Goal: Task Accomplishment & Management: Use online tool/utility

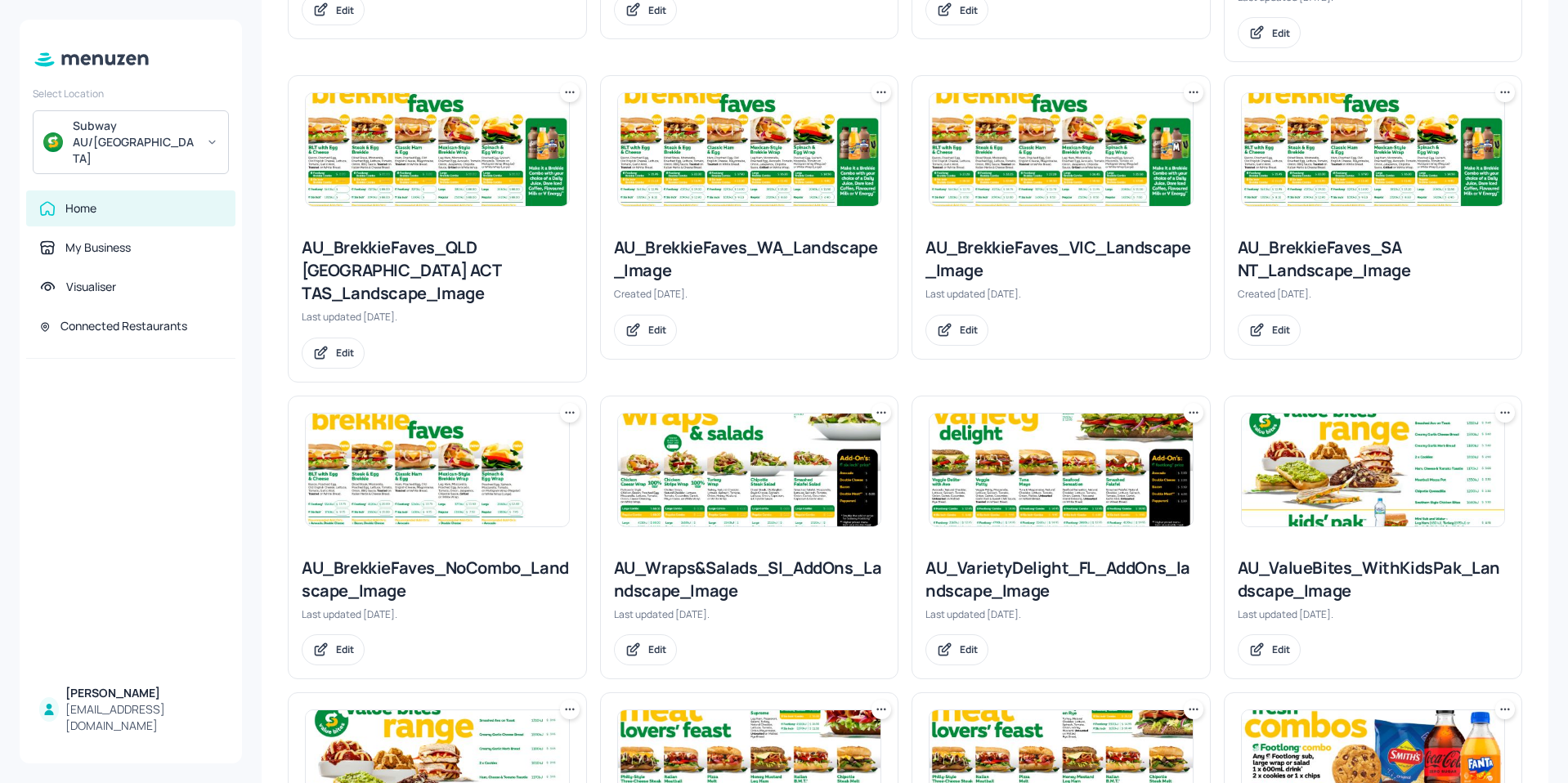
scroll to position [736, 0]
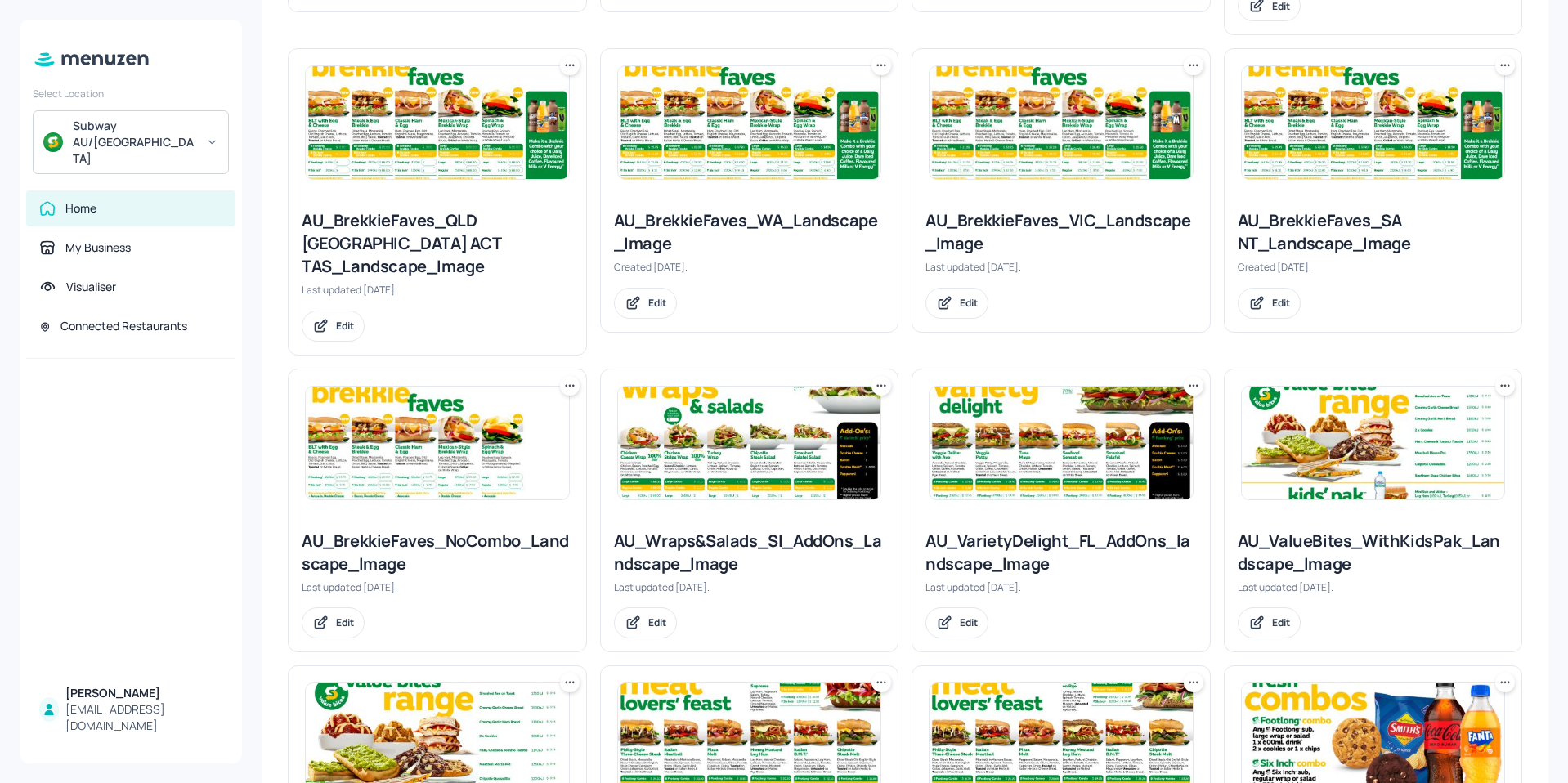
click at [715, 411] on img at bounding box center [749, 443] width 263 height 112
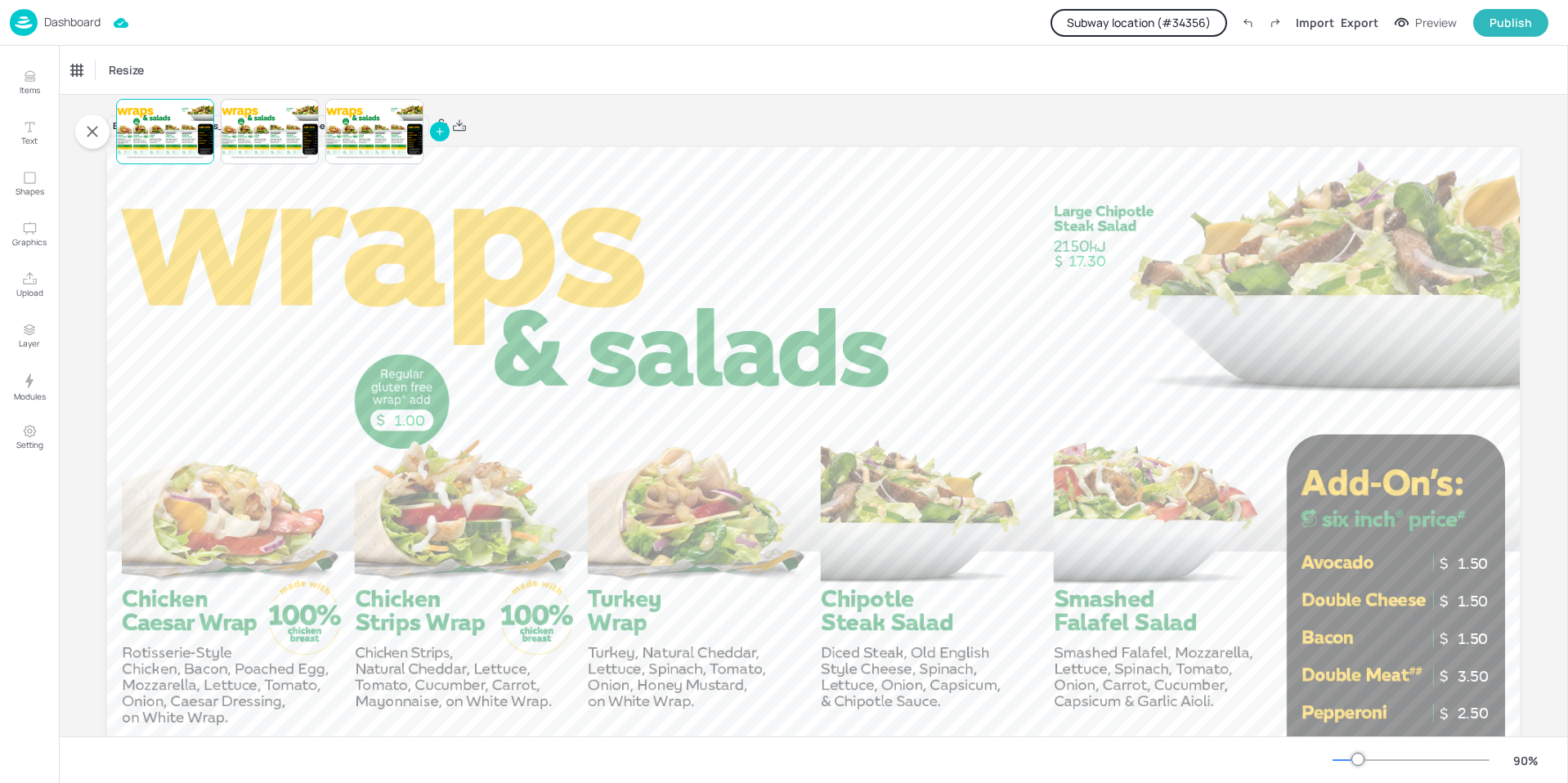
click at [1191, 30] on button "Subway location (# 34356 )" at bounding box center [1139, 23] width 177 height 28
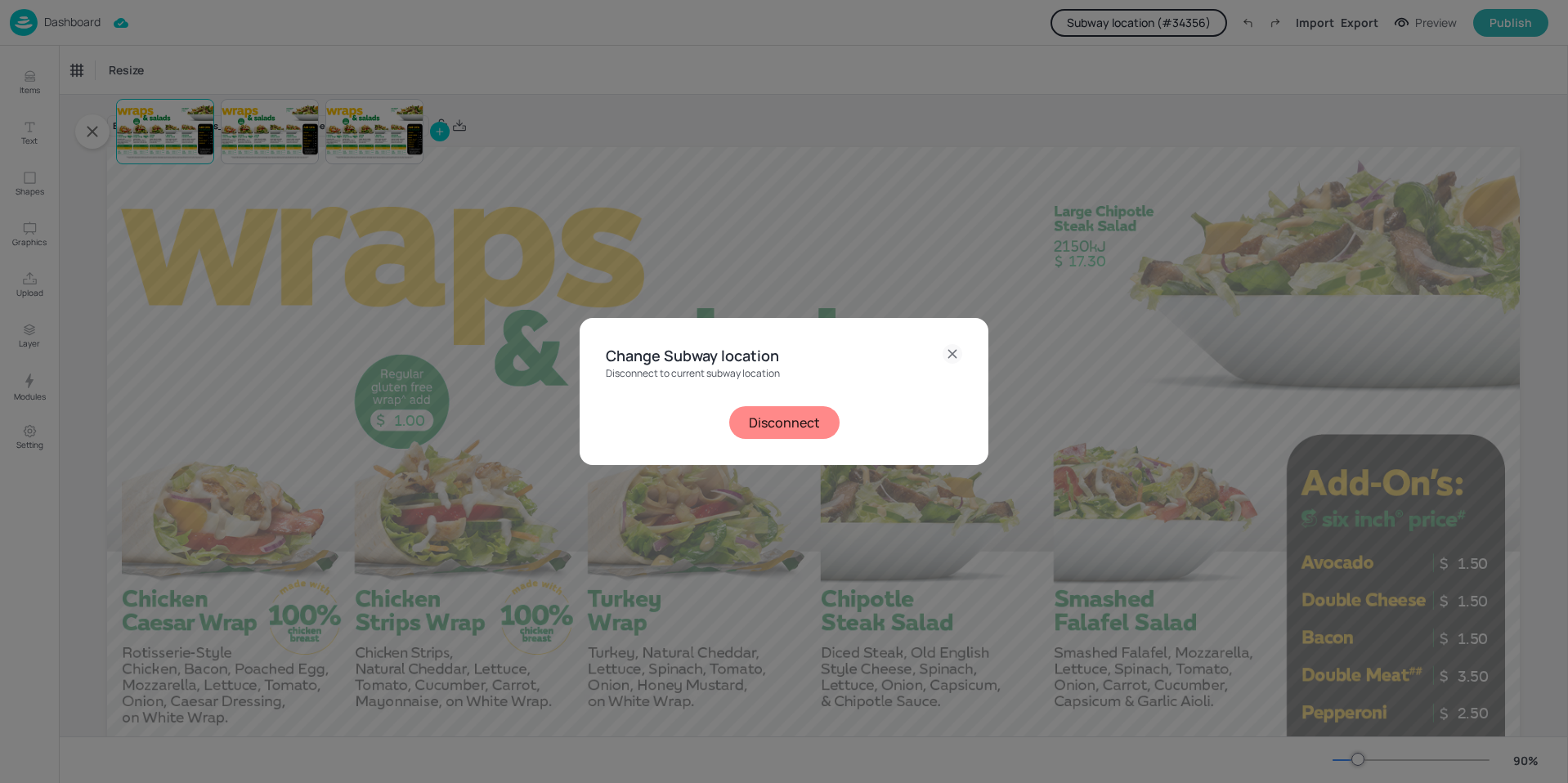
click at [804, 427] on button "Disconnect" at bounding box center [784, 423] width 110 height 33
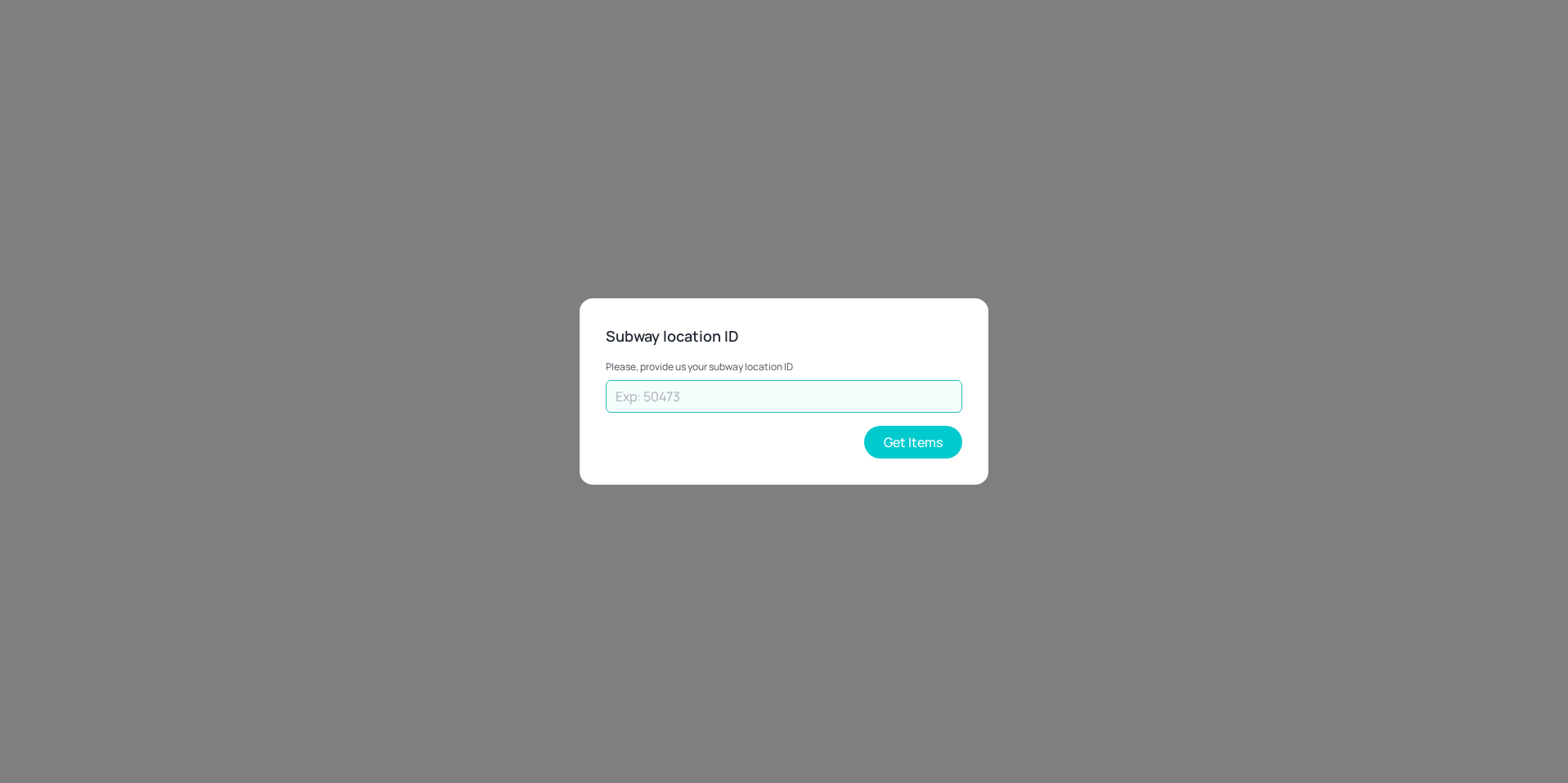
click at [771, 401] on input "text" at bounding box center [784, 397] width 356 height 33
type input "31408"
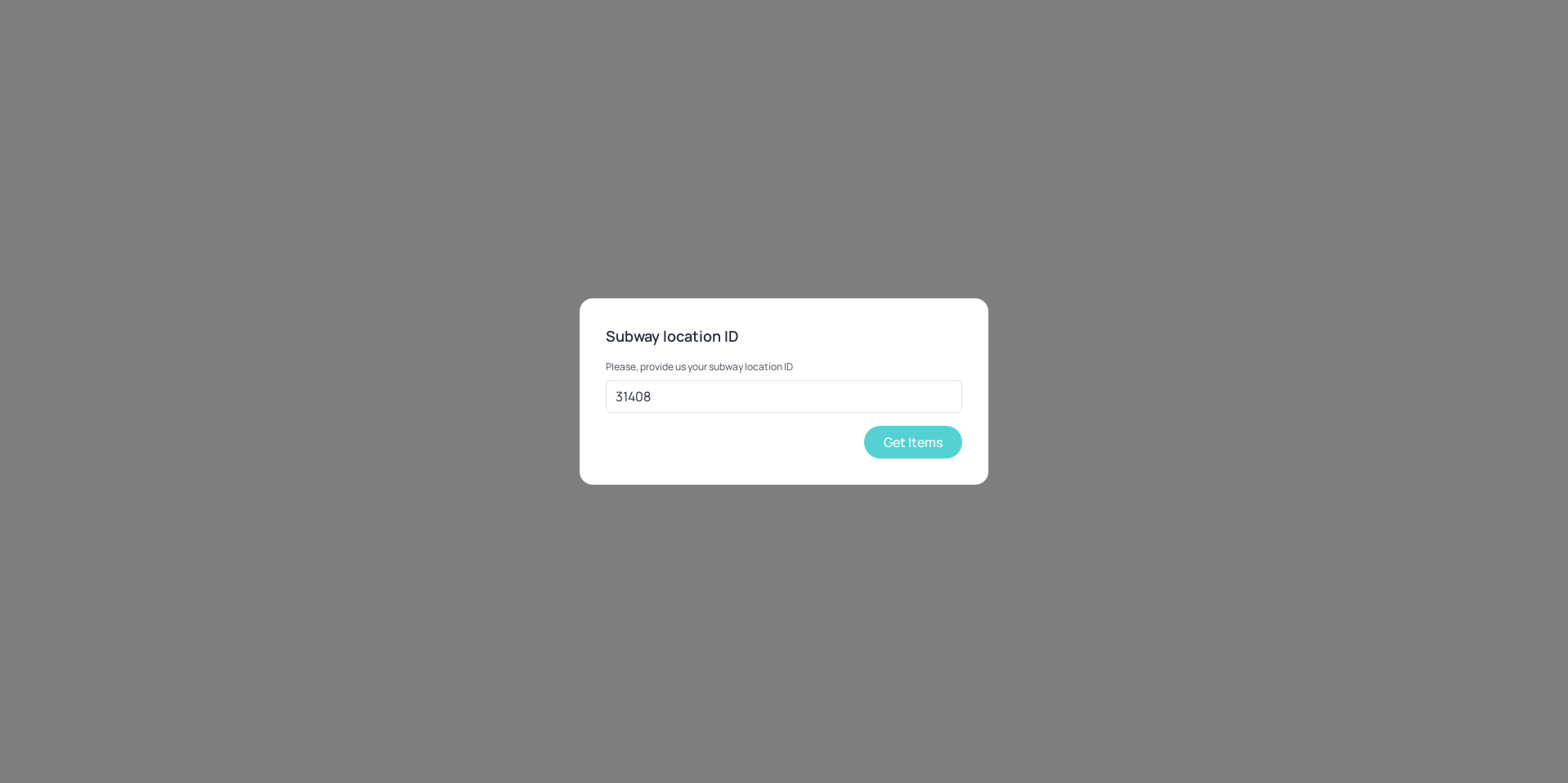
click at [950, 443] on button "Get Items" at bounding box center [913, 442] width 98 height 33
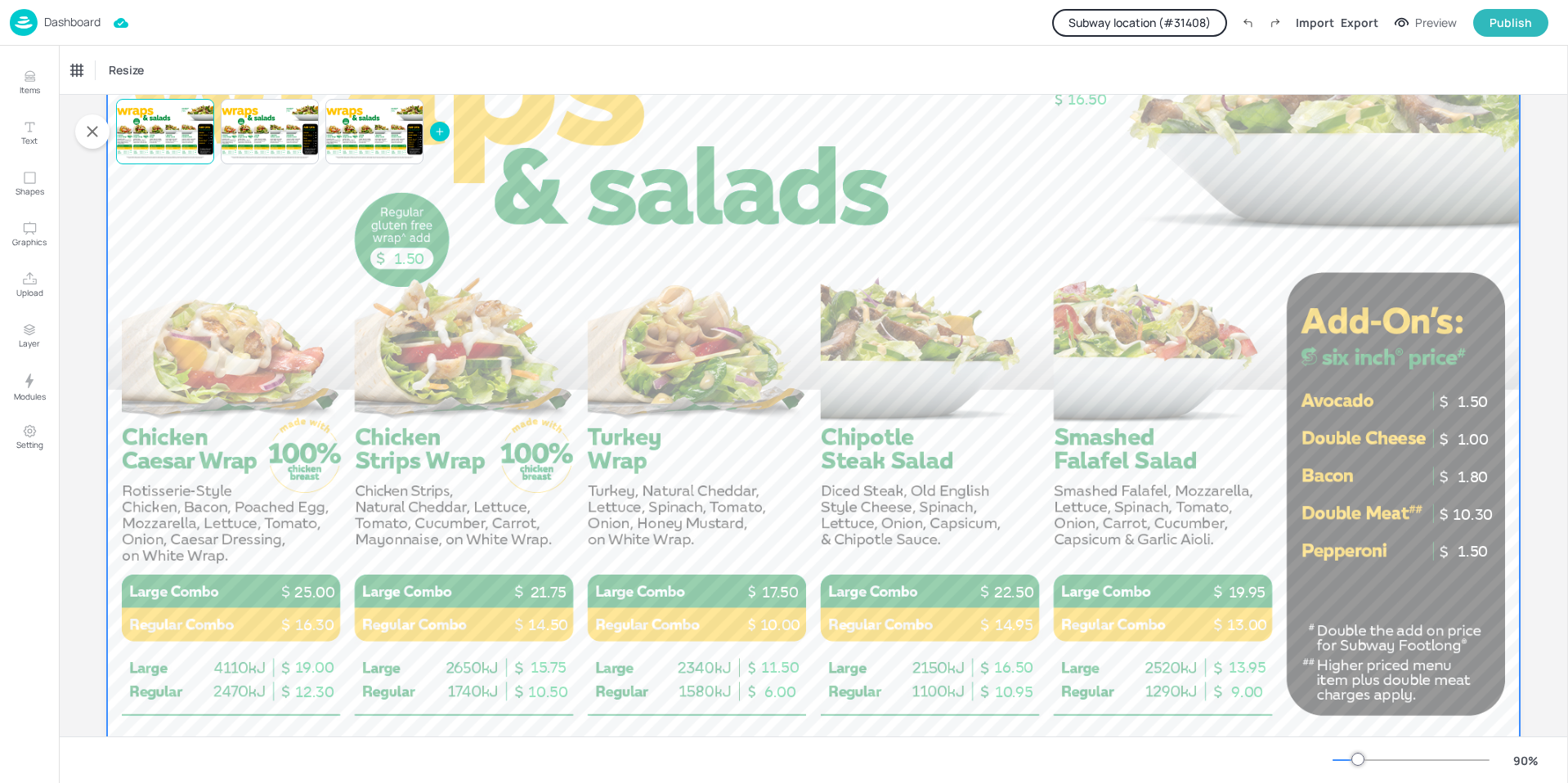
scroll to position [164, 0]
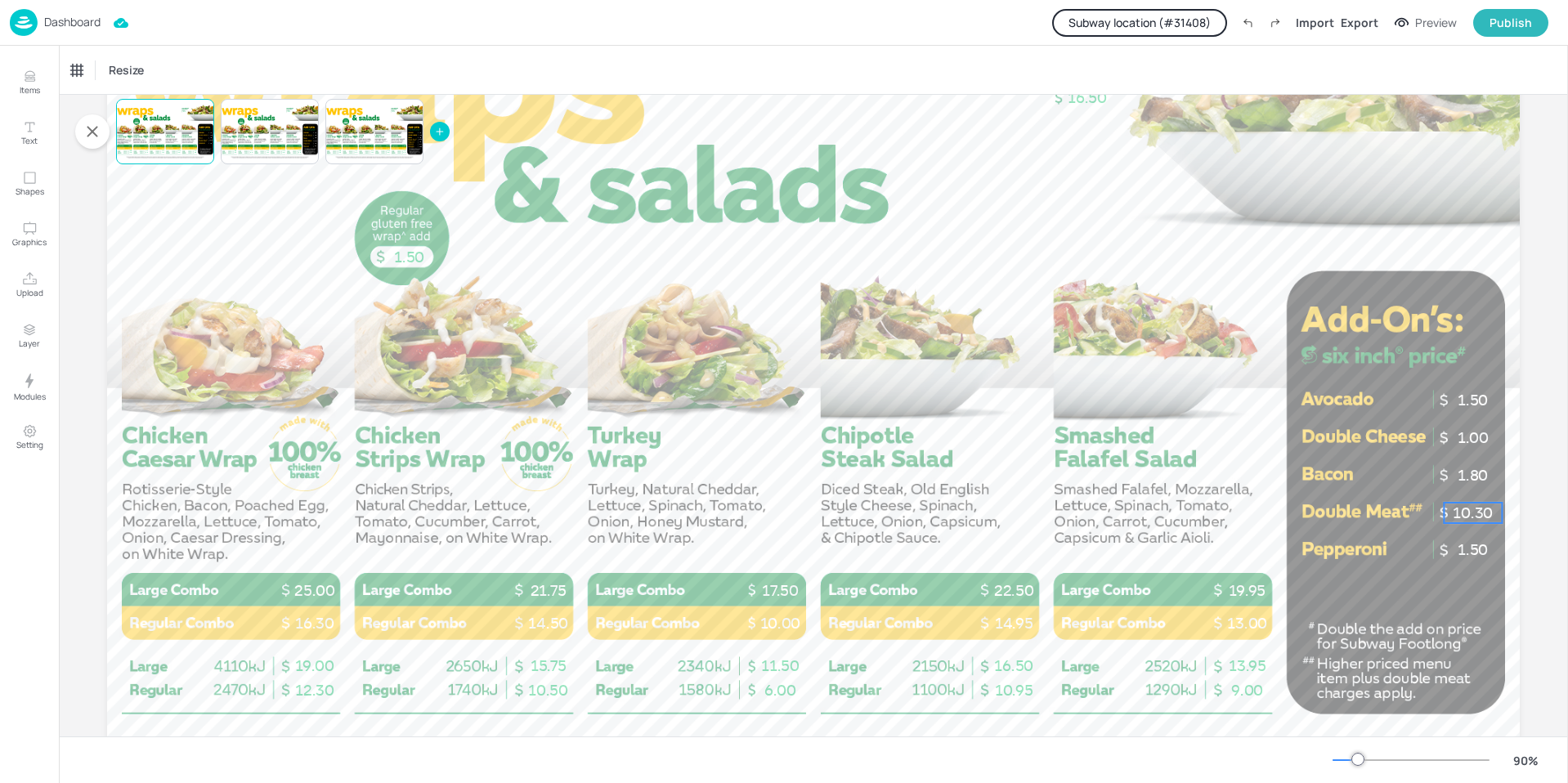
click at [1475, 513] on p "10.30" at bounding box center [1473, 513] width 58 height 21
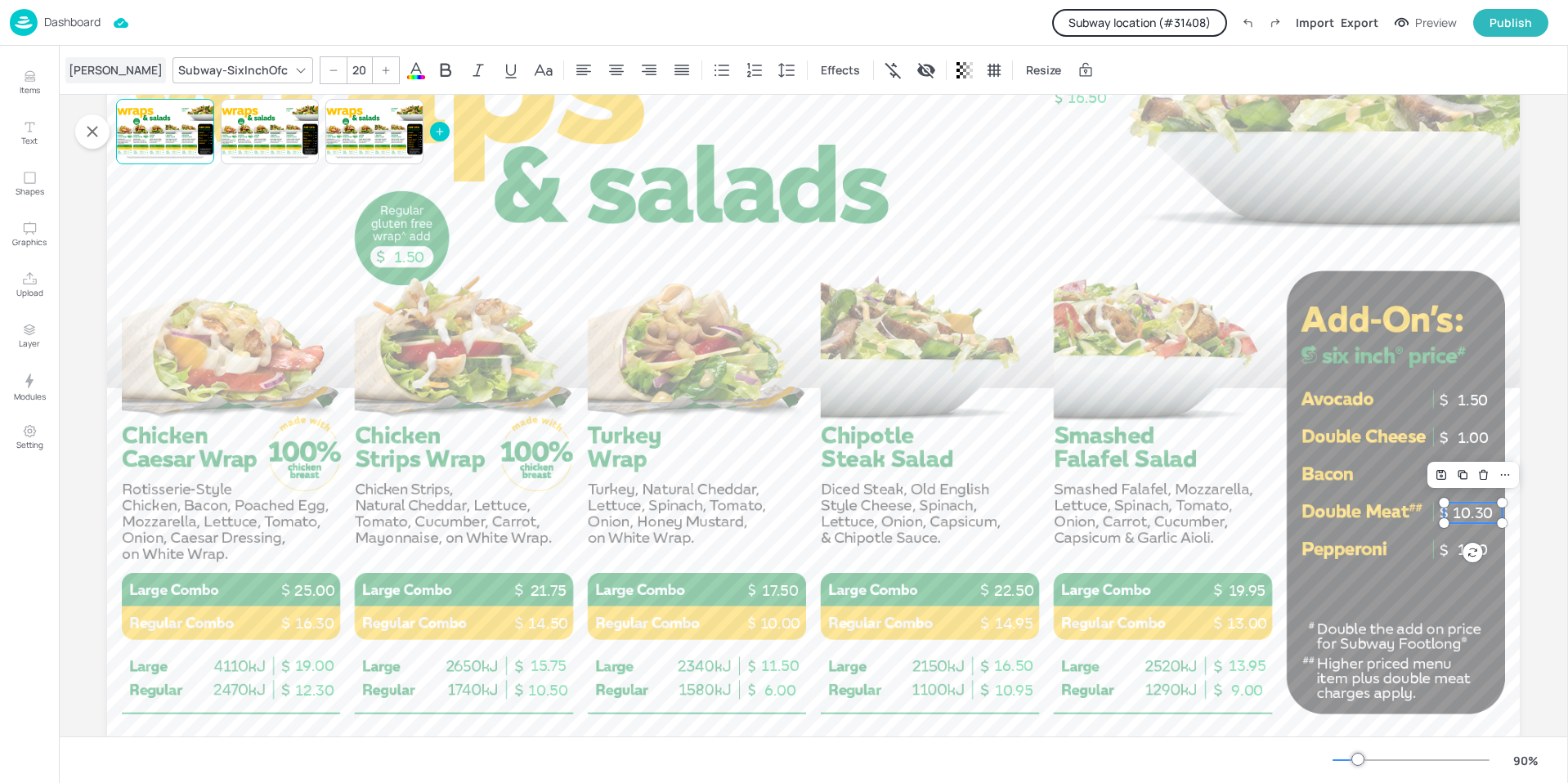
click at [86, 64] on div "[PERSON_NAME]" at bounding box center [116, 70] width 101 height 26
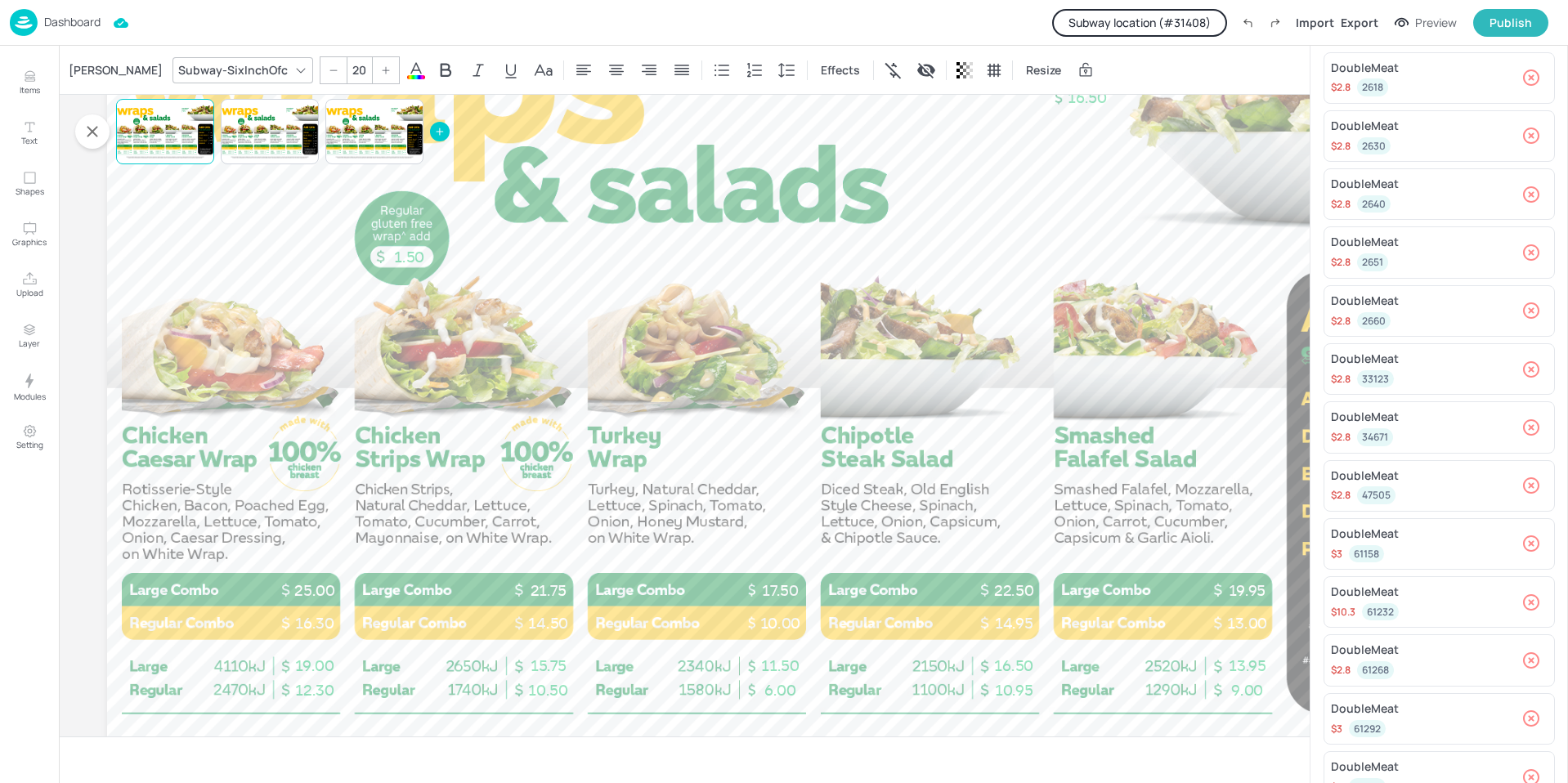
scroll to position [644, 0]
